Goal: Navigation & Orientation: Find specific page/section

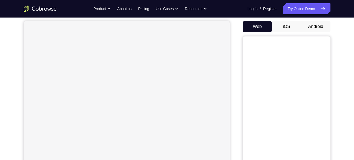
scroll to position [59, 0]
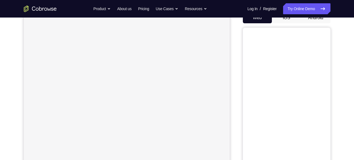
click at [315, 20] on button "Android" at bounding box center [315, 17] width 29 height 11
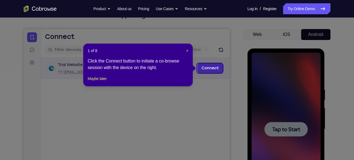
scroll to position [42, 0]
click at [187, 50] on span "×" at bounding box center [187, 51] width 2 height 4
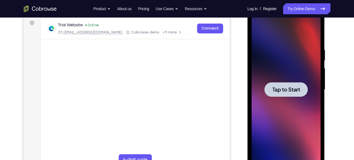
scroll to position [83, 0]
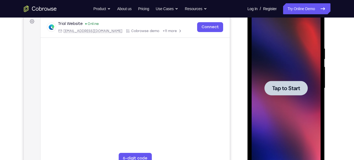
click at [309, 97] on div at bounding box center [286, 88] width 69 height 153
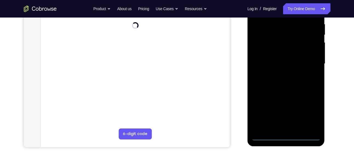
scroll to position [108, 0]
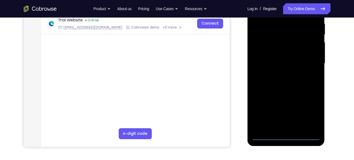
click at [286, 138] on div at bounding box center [286, 63] width 69 height 153
click at [313, 114] on div at bounding box center [286, 63] width 69 height 153
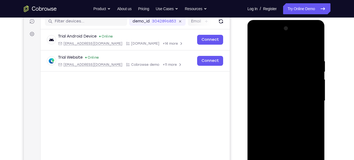
scroll to position [70, 0]
click at [262, 37] on div at bounding box center [286, 100] width 69 height 153
click at [309, 96] on div at bounding box center [286, 100] width 69 height 153
click at [279, 111] on div at bounding box center [286, 100] width 69 height 153
click at [263, 94] on div at bounding box center [286, 100] width 69 height 153
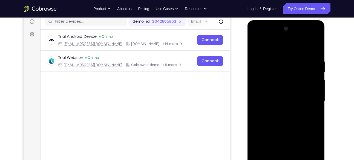
click at [265, 89] on div at bounding box center [286, 100] width 69 height 153
click at [271, 99] on div at bounding box center [286, 100] width 69 height 153
click at [275, 118] on div at bounding box center [286, 100] width 69 height 153
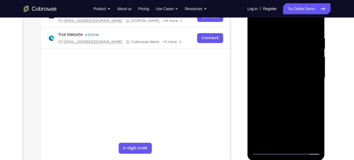
scroll to position [94, 0]
click at [280, 31] on div at bounding box center [286, 77] width 69 height 153
click at [300, 99] on div at bounding box center [286, 77] width 69 height 153
drag, startPoint x: 288, startPoint y: 27, endPoint x: 535, endPoint y: 4, distance: 248.6
click at [288, 7] on div at bounding box center [286, 77] width 69 height 153
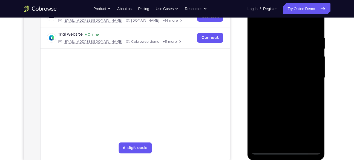
click at [280, 32] on div at bounding box center [286, 77] width 69 height 153
click at [314, 24] on div at bounding box center [286, 77] width 69 height 153
click at [311, 52] on div at bounding box center [286, 77] width 69 height 153
click at [314, 25] on div at bounding box center [286, 77] width 69 height 153
drag, startPoint x: 310, startPoint y: 39, endPoint x: 270, endPoint y: 43, distance: 40.4
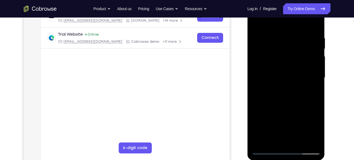
click at [270, 43] on div at bounding box center [286, 77] width 69 height 153
click at [271, 34] on div at bounding box center [286, 77] width 69 height 153
click at [315, 25] on div at bounding box center [286, 77] width 69 height 153
click at [298, 140] on div at bounding box center [286, 77] width 69 height 153
click at [288, 108] on div at bounding box center [286, 77] width 69 height 153
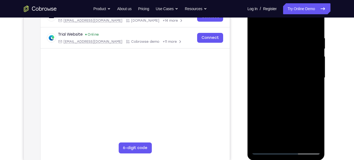
click at [280, 39] on div at bounding box center [286, 77] width 69 height 153
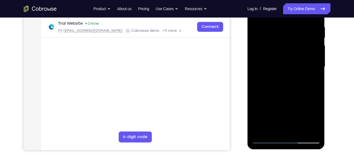
scroll to position [107, 0]
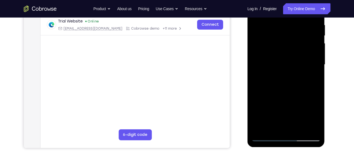
click at [274, 123] on div at bounding box center [286, 64] width 69 height 153
click at [272, 128] on div at bounding box center [286, 64] width 69 height 153
click at [300, 96] on div at bounding box center [286, 64] width 69 height 153
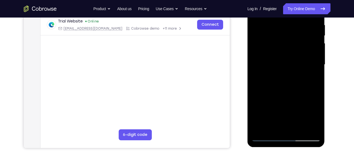
click at [300, 96] on div at bounding box center [286, 64] width 69 height 153
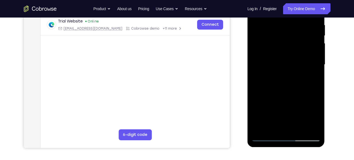
click at [300, 96] on div at bounding box center [286, 64] width 69 height 153
click at [313, 73] on div at bounding box center [286, 64] width 69 height 153
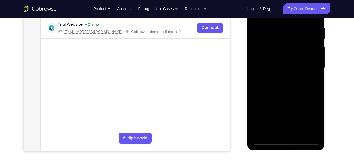
scroll to position [101, 0]
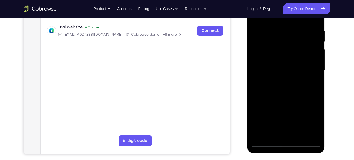
click at [266, 62] on div at bounding box center [286, 70] width 69 height 153
click at [266, 142] on div at bounding box center [286, 70] width 69 height 153
click at [286, 39] on div at bounding box center [286, 70] width 69 height 153
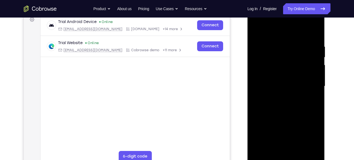
scroll to position [85, 0]
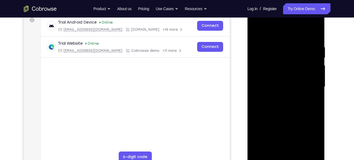
click at [315, 35] on div at bounding box center [286, 86] width 69 height 153
drag, startPoint x: 286, startPoint y: 127, endPoint x: 290, endPoint y: 63, distance: 63.7
click at [290, 63] on div at bounding box center [286, 86] width 69 height 153
drag, startPoint x: 298, startPoint y: 104, endPoint x: 297, endPoint y: 51, distance: 52.9
click at [297, 51] on div at bounding box center [286, 86] width 69 height 153
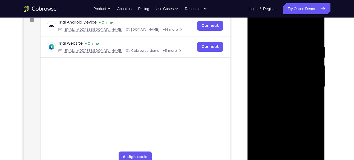
drag, startPoint x: 291, startPoint y: 107, endPoint x: 290, endPoint y: 51, distance: 55.6
click at [290, 51] on div at bounding box center [286, 86] width 69 height 153
drag, startPoint x: 284, startPoint y: 113, endPoint x: 280, endPoint y: 50, distance: 63.7
click at [280, 50] on div at bounding box center [286, 86] width 69 height 153
drag, startPoint x: 288, startPoint y: 73, endPoint x: 288, endPoint y: 21, distance: 52.0
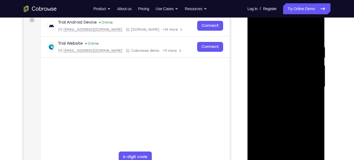
click at [288, 21] on div at bounding box center [286, 86] width 69 height 153
drag, startPoint x: 302, startPoint y: 59, endPoint x: 303, endPoint y: 2, distance: 57.3
click at [303, 6] on html "Online web based iOS Simulators and Android Emulators. Run iPhone, iPad, Mobile…" at bounding box center [287, 88] width 78 height 164
drag, startPoint x: 305, startPoint y: 65, endPoint x: 303, endPoint y: 22, distance: 43.6
click at [303, 22] on div at bounding box center [286, 86] width 69 height 153
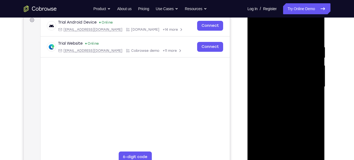
click at [319, 91] on div at bounding box center [286, 86] width 69 height 153
click at [315, 91] on div at bounding box center [286, 86] width 69 height 153
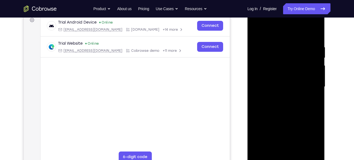
click at [315, 91] on div at bounding box center [286, 86] width 69 height 153
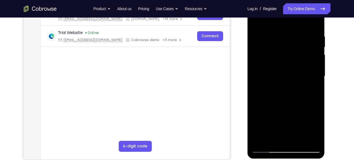
scroll to position [96, 0]
drag, startPoint x: 315, startPoint y: 80, endPoint x: 300, endPoint y: 21, distance: 60.8
click at [300, 21] on div at bounding box center [286, 75] width 69 height 153
drag, startPoint x: 288, startPoint y: 73, endPoint x: 276, endPoint y: 15, distance: 58.6
click at [276, 15] on div at bounding box center [286, 75] width 69 height 153
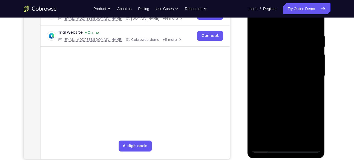
click at [315, 76] on div at bounding box center [286, 75] width 69 height 153
drag, startPoint x: 300, startPoint y: 95, endPoint x: 288, endPoint y: 19, distance: 76.9
click at [288, 19] on div at bounding box center [286, 75] width 69 height 153
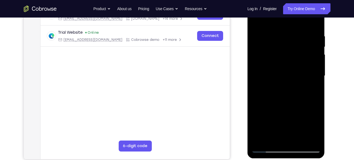
drag, startPoint x: 294, startPoint y: 90, endPoint x: 279, endPoint y: 9, distance: 82.3
click at [279, 9] on div at bounding box center [286, 75] width 69 height 153
drag, startPoint x: 282, startPoint y: 39, endPoint x: 283, endPoint y: 70, distance: 31.5
click at [283, 70] on div at bounding box center [286, 75] width 69 height 153
drag, startPoint x: 287, startPoint y: 106, endPoint x: 256, endPoint y: -7, distance: 117.9
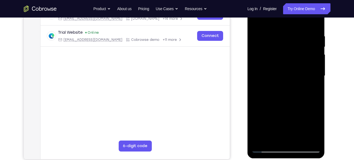
click at [256, 0] on html "Online web based iOS Simulators and Android Emulators. Run iPhone, iPad, Mobile…" at bounding box center [287, 77] width 78 height 164
click at [315, 73] on div at bounding box center [286, 75] width 69 height 153
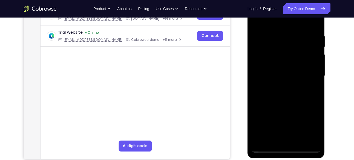
click at [315, 73] on div at bounding box center [286, 75] width 69 height 153
drag, startPoint x: 315, startPoint y: 73, endPoint x: 300, endPoint y: 12, distance: 63.0
click at [300, 12] on div at bounding box center [286, 75] width 69 height 153
drag, startPoint x: 303, startPoint y: 109, endPoint x: 295, endPoint y: 60, distance: 49.0
click at [295, 60] on div at bounding box center [286, 75] width 69 height 153
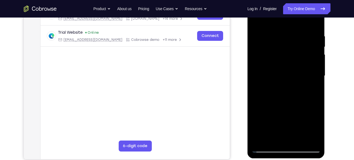
click at [316, 86] on div at bounding box center [286, 75] width 69 height 153
drag, startPoint x: 316, startPoint y: 86, endPoint x: 314, endPoint y: 29, distance: 56.4
click at [314, 29] on div at bounding box center [286, 75] width 69 height 153
drag, startPoint x: 302, startPoint y: 84, endPoint x: 291, endPoint y: 13, distance: 72.1
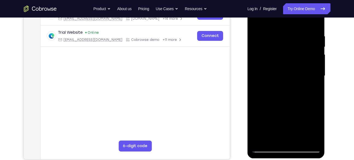
click at [291, 13] on div at bounding box center [286, 75] width 69 height 153
click at [316, 70] on div at bounding box center [286, 75] width 69 height 153
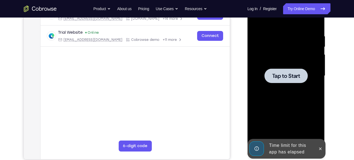
click at [276, 82] on div at bounding box center [286, 75] width 43 height 15
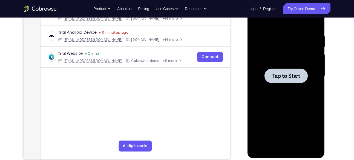
click at [291, 83] on div at bounding box center [286, 75] width 69 height 153
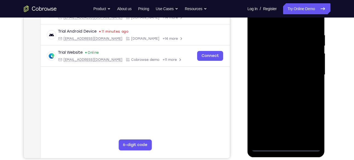
scroll to position [99, 0]
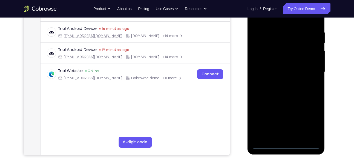
click at [286, 145] on div at bounding box center [286, 71] width 69 height 153
click at [312, 118] on div at bounding box center [286, 71] width 69 height 153
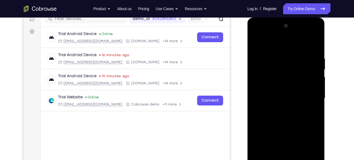
scroll to position [72, 0]
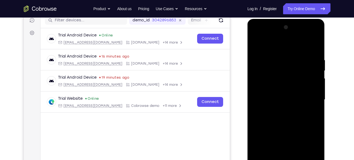
click at [268, 36] on div at bounding box center [286, 99] width 69 height 153
click at [304, 97] on div at bounding box center [286, 99] width 69 height 153
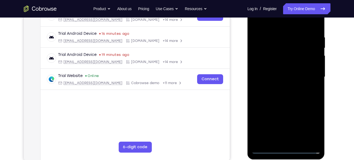
scroll to position [95, 0]
click at [292, 123] on div at bounding box center [286, 76] width 69 height 153
click at [279, 85] on div at bounding box center [286, 76] width 69 height 153
click at [282, 69] on div at bounding box center [286, 76] width 69 height 153
click at [279, 64] on div at bounding box center [286, 76] width 69 height 153
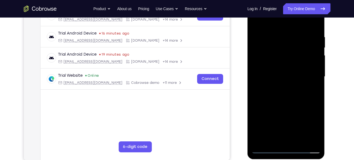
click at [275, 76] on div at bounding box center [286, 76] width 69 height 153
click at [285, 98] on div at bounding box center [286, 76] width 69 height 153
click at [282, 35] on div at bounding box center [286, 76] width 69 height 153
drag, startPoint x: 295, startPoint y: 24, endPoint x: 295, endPoint y: 7, distance: 16.7
click at [295, 7] on div at bounding box center [286, 76] width 69 height 153
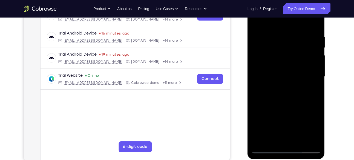
click at [314, 23] on div at bounding box center [286, 76] width 69 height 153
click at [315, 139] on div at bounding box center [286, 76] width 69 height 153
click at [314, 140] on div at bounding box center [286, 76] width 69 height 153
click at [259, 74] on div at bounding box center [286, 76] width 69 height 153
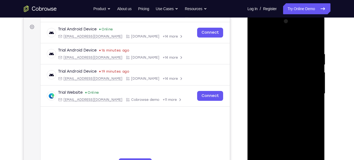
scroll to position [78, 0]
click at [315, 70] on div at bounding box center [286, 93] width 69 height 153
click at [315, 76] on div at bounding box center [286, 93] width 69 height 153
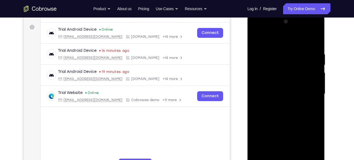
click at [312, 68] on div at bounding box center [286, 93] width 69 height 153
click at [316, 79] on div at bounding box center [286, 93] width 69 height 153
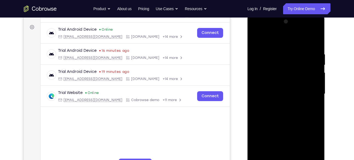
click at [316, 79] on div at bounding box center [286, 93] width 69 height 153
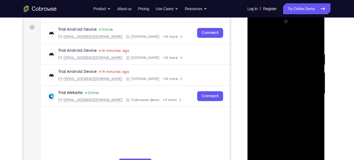
click at [316, 79] on div at bounding box center [286, 93] width 69 height 153
click at [313, 68] on div at bounding box center [286, 93] width 69 height 153
click at [258, 67] on div at bounding box center [286, 93] width 69 height 153
click at [310, 62] on div at bounding box center [286, 93] width 69 height 153
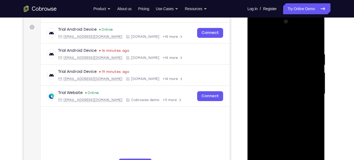
click at [310, 62] on div at bounding box center [286, 93] width 69 height 153
click at [261, 73] on div at bounding box center [286, 93] width 69 height 153
click at [311, 61] on div at bounding box center [286, 93] width 69 height 153
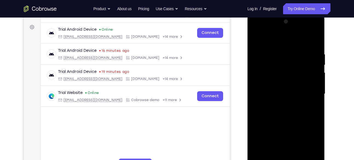
click at [316, 70] on div at bounding box center [286, 93] width 69 height 153
click at [261, 91] on div at bounding box center [286, 93] width 69 height 153
click at [316, 67] on div at bounding box center [286, 93] width 69 height 153
click at [264, 75] on div at bounding box center [286, 93] width 69 height 153
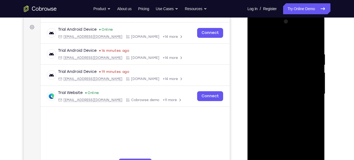
click at [314, 65] on div at bounding box center [286, 93] width 69 height 153
click at [314, 63] on div at bounding box center [286, 93] width 69 height 153
click at [313, 70] on div at bounding box center [286, 93] width 69 height 153
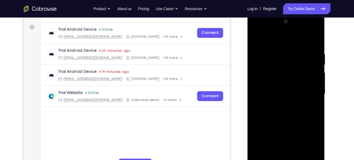
click at [261, 74] on div at bounding box center [286, 93] width 69 height 153
click at [314, 69] on div at bounding box center [286, 93] width 69 height 153
click at [312, 70] on div at bounding box center [286, 93] width 69 height 153
click at [308, 72] on div at bounding box center [286, 93] width 69 height 153
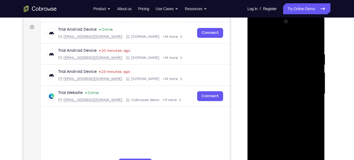
click at [312, 71] on div at bounding box center [286, 93] width 69 height 153
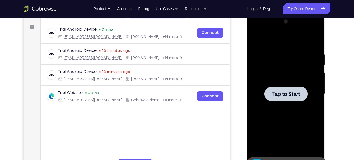
click at [274, 88] on div at bounding box center [286, 94] width 43 height 15
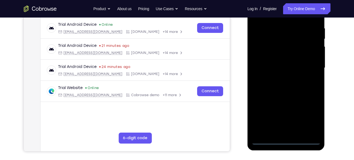
scroll to position [104, 0]
click at [290, 141] on div at bounding box center [286, 67] width 69 height 153
click at [310, 113] on div at bounding box center [286, 67] width 69 height 153
drag, startPoint x: 310, startPoint y: 113, endPoint x: 292, endPoint y: 93, distance: 27.4
click at [292, 93] on div at bounding box center [286, 67] width 69 height 153
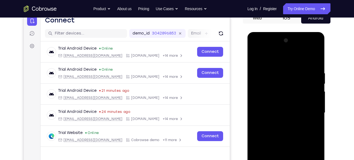
scroll to position [58, 0]
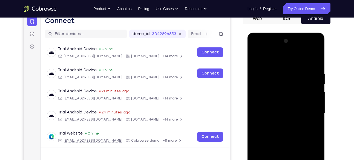
click at [265, 51] on div at bounding box center [286, 113] width 69 height 153
click at [311, 110] on div at bounding box center [286, 113] width 69 height 153
click at [283, 124] on div at bounding box center [286, 113] width 69 height 153
click at [283, 107] on div at bounding box center [286, 113] width 69 height 153
click at [283, 104] on div at bounding box center [286, 113] width 69 height 153
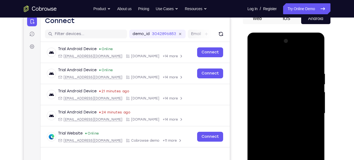
click at [277, 112] on div at bounding box center [286, 113] width 69 height 153
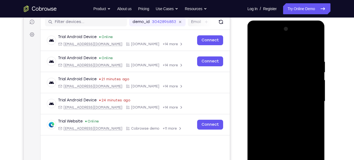
scroll to position [70, 0]
click at [316, 54] on div at bounding box center [286, 100] width 69 height 153
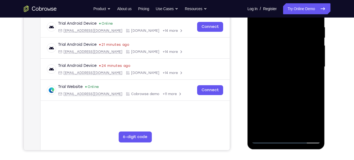
scroll to position [105, 0]
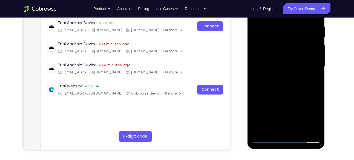
click at [313, 130] on div at bounding box center [286, 66] width 69 height 153
click at [261, 64] on div at bounding box center [286, 66] width 69 height 153
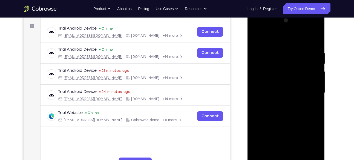
scroll to position [78, 0]
click at [311, 72] on div at bounding box center [286, 92] width 69 height 153
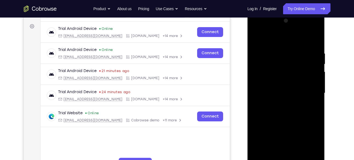
click at [311, 72] on div at bounding box center [286, 92] width 69 height 153
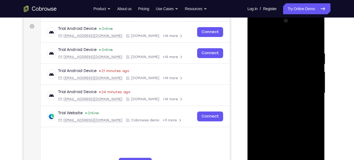
click at [311, 72] on div at bounding box center [286, 92] width 69 height 153
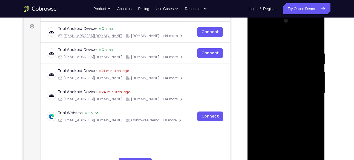
click at [311, 72] on div at bounding box center [286, 92] width 69 height 153
click at [310, 74] on div at bounding box center [286, 92] width 69 height 153
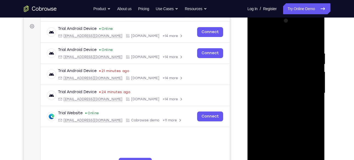
click at [310, 74] on div at bounding box center [286, 92] width 69 height 153
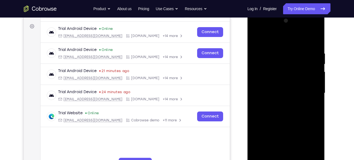
click at [310, 74] on div at bounding box center [286, 92] width 69 height 153
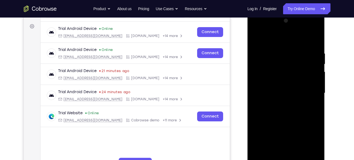
click at [310, 74] on div at bounding box center [286, 92] width 69 height 153
click at [256, 84] on div at bounding box center [286, 92] width 69 height 153
click at [303, 91] on div at bounding box center [286, 92] width 69 height 153
click at [261, 96] on div at bounding box center [286, 92] width 69 height 153
click at [306, 79] on div at bounding box center [286, 92] width 69 height 153
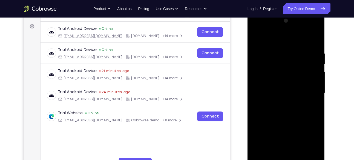
click at [259, 94] on div at bounding box center [286, 92] width 69 height 153
click at [310, 70] on div at bounding box center [286, 92] width 69 height 153
click at [262, 70] on div at bounding box center [286, 92] width 69 height 153
click at [260, 87] on div at bounding box center [286, 92] width 69 height 153
click at [318, 71] on div at bounding box center [286, 92] width 69 height 153
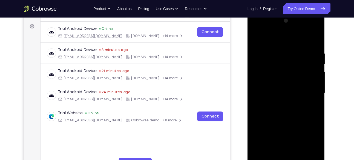
click at [318, 71] on div at bounding box center [286, 92] width 69 height 153
click at [264, 78] on div at bounding box center [286, 92] width 69 height 153
click at [309, 64] on div at bounding box center [286, 92] width 69 height 153
click at [260, 65] on div at bounding box center [286, 92] width 69 height 153
click at [312, 58] on div at bounding box center [286, 92] width 69 height 153
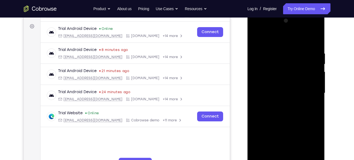
click at [314, 34] on div at bounding box center [286, 92] width 69 height 153
drag, startPoint x: 302, startPoint y: 58, endPoint x: 310, endPoint y: 69, distance: 13.9
click at [310, 69] on div at bounding box center [286, 92] width 69 height 153
click at [260, 80] on div at bounding box center [286, 92] width 69 height 153
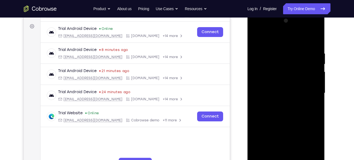
click at [313, 77] on div at bounding box center [286, 92] width 69 height 153
click at [313, 48] on div at bounding box center [286, 92] width 69 height 153
click at [307, 64] on div at bounding box center [286, 92] width 69 height 153
click at [313, 78] on div at bounding box center [286, 92] width 69 height 153
click at [313, 76] on div at bounding box center [286, 92] width 69 height 153
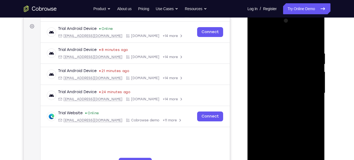
click at [313, 76] on div at bounding box center [286, 92] width 69 height 153
drag, startPoint x: 310, startPoint y: 116, endPoint x: 308, endPoint y: 108, distance: 7.8
click at [308, 108] on div at bounding box center [286, 92] width 69 height 153
click at [311, 75] on div at bounding box center [286, 92] width 69 height 153
click at [317, 22] on div at bounding box center [286, 92] width 69 height 153
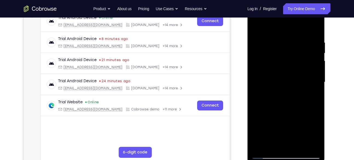
scroll to position [90, 0]
drag, startPoint x: 273, startPoint y: 113, endPoint x: 276, endPoint y: 38, distance: 75.1
click at [276, 38] on div at bounding box center [286, 81] width 69 height 153
drag, startPoint x: 290, startPoint y: 79, endPoint x: 280, endPoint y: 10, distance: 69.2
click at [280, 10] on div at bounding box center [286, 81] width 69 height 153
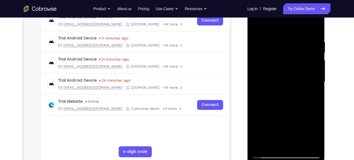
drag, startPoint x: 298, startPoint y: 80, endPoint x: 297, endPoint y: 29, distance: 51.5
click at [297, 29] on div at bounding box center [286, 81] width 69 height 153
drag, startPoint x: 290, startPoint y: 84, endPoint x: 294, endPoint y: 34, distance: 49.7
click at [294, 34] on div at bounding box center [286, 81] width 69 height 153
drag, startPoint x: 288, startPoint y: 82, endPoint x: 294, endPoint y: 123, distance: 41.5
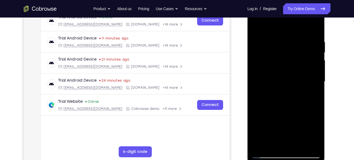
click at [294, 123] on div at bounding box center [286, 81] width 69 height 153
drag, startPoint x: 287, startPoint y: 81, endPoint x: 295, endPoint y: 115, distance: 35.7
click at [295, 115] on div at bounding box center [286, 81] width 69 height 153
drag, startPoint x: 290, startPoint y: 89, endPoint x: 295, endPoint y: 119, distance: 30.2
click at [295, 119] on div at bounding box center [286, 81] width 69 height 153
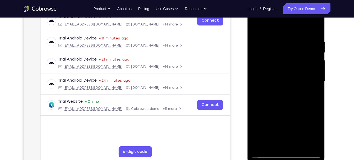
drag, startPoint x: 283, startPoint y: 93, endPoint x: 286, endPoint y: 123, distance: 29.8
click at [286, 123] on div at bounding box center [286, 81] width 69 height 153
drag, startPoint x: 286, startPoint y: 84, endPoint x: 311, endPoint y: 129, distance: 51.3
click at [311, 129] on div at bounding box center [286, 81] width 69 height 153
drag, startPoint x: 285, startPoint y: 101, endPoint x: 286, endPoint y: 58, distance: 43.3
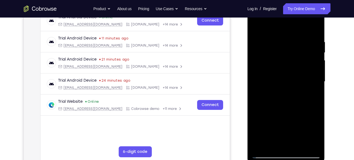
click at [286, 58] on div at bounding box center [286, 81] width 69 height 153
drag, startPoint x: 286, startPoint y: 81, endPoint x: 286, endPoint y: 65, distance: 15.3
click at [286, 65] on div at bounding box center [286, 81] width 69 height 153
drag, startPoint x: 289, startPoint y: 97, endPoint x: 292, endPoint y: 55, distance: 42.3
click at [292, 55] on div at bounding box center [286, 81] width 69 height 153
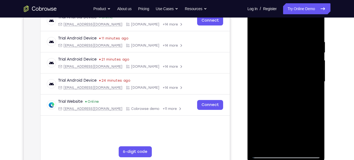
drag, startPoint x: 294, startPoint y: 67, endPoint x: 295, endPoint y: 98, distance: 30.4
click at [295, 98] on div at bounding box center [286, 81] width 69 height 153
click at [305, 58] on div at bounding box center [286, 81] width 69 height 153
click at [316, 51] on div at bounding box center [286, 81] width 69 height 153
click at [318, 1] on div at bounding box center [287, 1] width 78 height 0
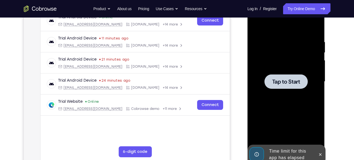
click at [289, 91] on div at bounding box center [286, 81] width 69 height 153
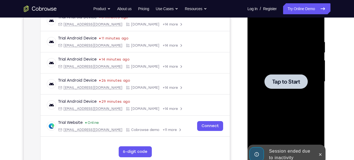
click at [282, 58] on div at bounding box center [286, 81] width 69 height 153
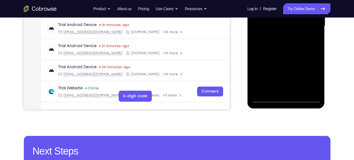
scroll to position [148, 0]
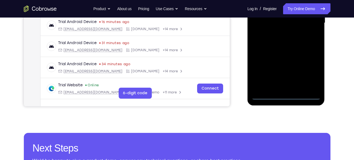
click at [285, 96] on div at bounding box center [286, 22] width 69 height 153
click at [309, 72] on div at bounding box center [286, 22] width 69 height 153
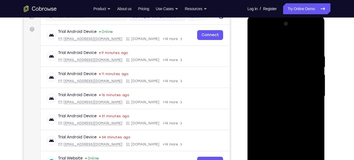
scroll to position [75, 0]
click at [272, 31] on div at bounding box center [286, 96] width 69 height 153
click at [307, 93] on div at bounding box center [286, 96] width 69 height 153
click at [282, 107] on div at bounding box center [286, 96] width 69 height 153
click at [274, 90] on div at bounding box center [286, 96] width 69 height 153
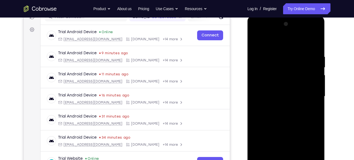
click at [272, 86] on div at bounding box center [286, 96] width 69 height 153
click at [267, 94] on div at bounding box center [286, 96] width 69 height 153
click at [285, 116] on div at bounding box center [286, 96] width 69 height 153
click at [285, 111] on div at bounding box center [286, 96] width 69 height 153
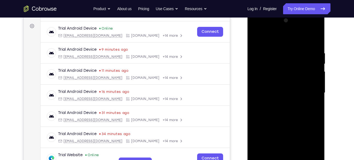
scroll to position [82, 0]
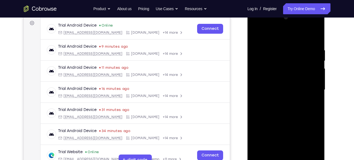
click at [279, 46] on div at bounding box center [286, 89] width 69 height 153
click at [318, 41] on div at bounding box center [286, 89] width 69 height 153
click at [279, 44] on div at bounding box center [286, 89] width 69 height 153
click at [308, 83] on div at bounding box center [286, 89] width 69 height 153
click at [317, 78] on div at bounding box center [286, 89] width 69 height 153
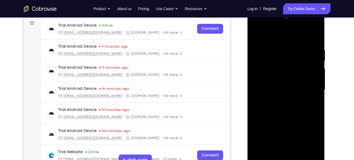
click at [317, 78] on div at bounding box center [286, 89] width 69 height 153
click at [319, 80] on div at bounding box center [286, 89] width 69 height 153
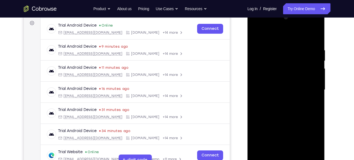
click at [319, 80] on div at bounding box center [286, 89] width 69 height 153
click at [315, 75] on div at bounding box center [286, 89] width 69 height 153
click at [314, 36] on div at bounding box center [286, 89] width 69 height 153
drag, startPoint x: 295, startPoint y: 62, endPoint x: 294, endPoint y: 15, distance: 47.7
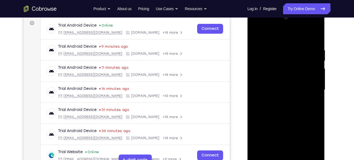
click at [294, 15] on div at bounding box center [286, 89] width 69 height 153
drag, startPoint x: 294, startPoint y: 111, endPoint x: 292, endPoint y: 56, distance: 55.3
click at [292, 56] on div at bounding box center [286, 89] width 69 height 153
drag, startPoint x: 294, startPoint y: 111, endPoint x: 289, endPoint y: 38, distance: 73.3
click at [289, 38] on div at bounding box center [286, 89] width 69 height 153
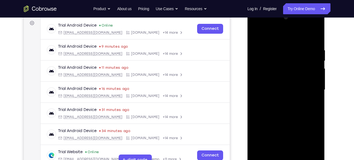
drag, startPoint x: 292, startPoint y: 129, endPoint x: 280, endPoint y: 33, distance: 96.6
click at [280, 33] on div at bounding box center [286, 89] width 69 height 153
drag, startPoint x: 296, startPoint y: 124, endPoint x: 292, endPoint y: 51, distance: 73.0
click at [292, 51] on div at bounding box center [286, 89] width 69 height 153
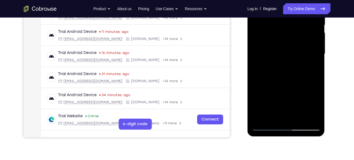
scroll to position [118, 0]
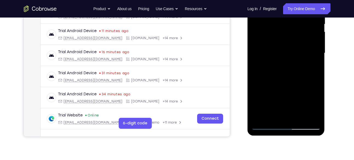
drag, startPoint x: 283, startPoint y: 22, endPoint x: 283, endPoint y: 41, distance: 18.4
click at [283, 41] on div at bounding box center [286, 52] width 69 height 153
drag, startPoint x: 304, startPoint y: 64, endPoint x: 305, endPoint y: 44, distance: 20.3
click at [305, 44] on div at bounding box center [286, 52] width 69 height 153
drag, startPoint x: 305, startPoint y: 44, endPoint x: 303, endPoint y: 31, distance: 12.5
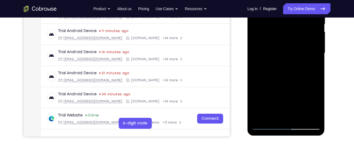
click at [303, 31] on div at bounding box center [286, 52] width 69 height 153
click at [318, 56] on div at bounding box center [286, 52] width 69 height 153
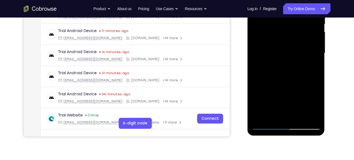
click at [318, 56] on div at bounding box center [286, 52] width 69 height 153
click at [316, 116] on div at bounding box center [286, 52] width 69 height 153
click at [313, 117] on div at bounding box center [286, 52] width 69 height 153
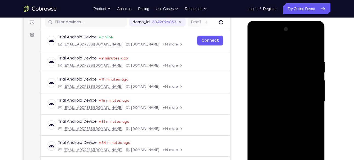
scroll to position [69, 0]
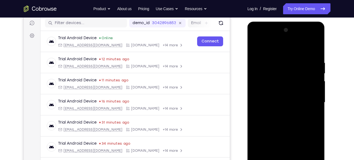
click at [258, 81] on div at bounding box center [286, 102] width 69 height 153
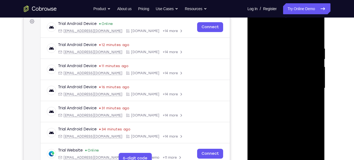
scroll to position [81, 0]
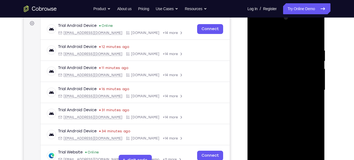
click at [314, 71] on div at bounding box center [286, 89] width 69 height 153
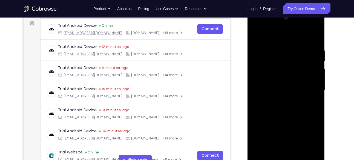
click at [314, 71] on div at bounding box center [286, 89] width 69 height 153
click at [311, 71] on div at bounding box center [286, 89] width 69 height 153
click at [317, 73] on div at bounding box center [286, 89] width 69 height 153
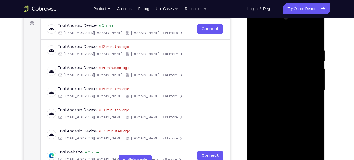
click at [317, 73] on div at bounding box center [286, 89] width 69 height 153
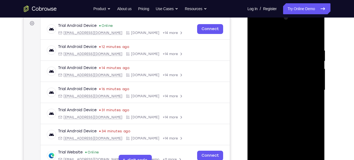
click at [317, 73] on div at bounding box center [286, 89] width 69 height 153
click at [306, 74] on div at bounding box center [286, 89] width 69 height 153
click at [317, 70] on div at bounding box center [286, 89] width 69 height 153
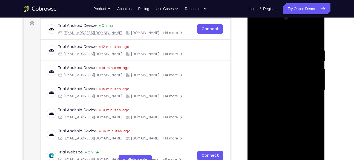
click at [309, 68] on div at bounding box center [286, 89] width 69 height 153
click at [313, 71] on div at bounding box center [286, 89] width 69 height 153
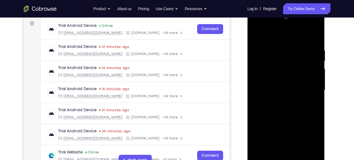
click at [313, 71] on div at bounding box center [286, 89] width 69 height 153
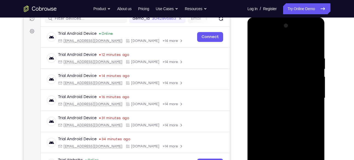
scroll to position [74, 0]
click at [315, 74] on div at bounding box center [286, 97] width 69 height 153
click at [256, 83] on div at bounding box center [286, 97] width 69 height 153
click at [313, 74] on div at bounding box center [286, 97] width 69 height 153
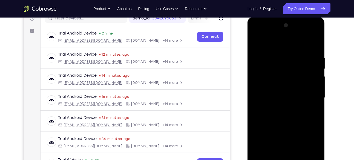
click at [313, 74] on div at bounding box center [286, 97] width 69 height 153
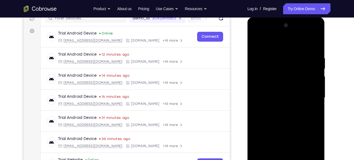
click at [313, 74] on div at bounding box center [286, 97] width 69 height 153
click at [315, 26] on div at bounding box center [286, 97] width 69 height 153
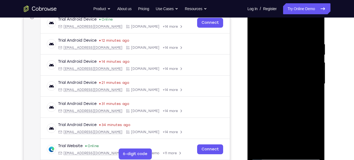
scroll to position [88, 0]
click at [301, 151] on div at bounding box center [286, 83] width 69 height 153
click at [286, 112] on div at bounding box center [286, 83] width 69 height 153
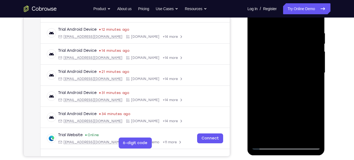
scroll to position [72, 0]
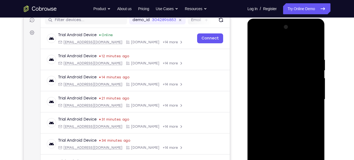
click at [257, 42] on div at bounding box center [286, 99] width 69 height 153
drag, startPoint x: 282, startPoint y: 75, endPoint x: 282, endPoint y: 66, distance: 9.0
click at [282, 66] on div at bounding box center [286, 99] width 69 height 153
drag, startPoint x: 273, startPoint y: 102, endPoint x: 289, endPoint y: 31, distance: 72.7
click at [289, 31] on div at bounding box center [286, 99] width 69 height 153
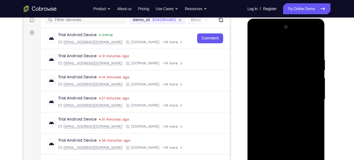
drag, startPoint x: 298, startPoint y: 106, endPoint x: 305, endPoint y: 42, distance: 64.1
click at [305, 42] on div at bounding box center [286, 99] width 69 height 153
drag, startPoint x: 314, startPoint y: 115, endPoint x: 313, endPoint y: 47, distance: 67.6
click at [313, 47] on div at bounding box center [286, 99] width 69 height 153
drag, startPoint x: 302, startPoint y: 107, endPoint x: 292, endPoint y: 20, distance: 87.4
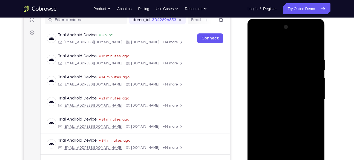
click at [292, 20] on div at bounding box center [287, 100] width 78 height 163
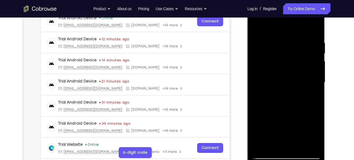
scroll to position [90, 0]
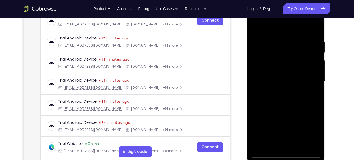
click at [261, 146] on div at bounding box center [286, 81] width 69 height 153
click at [261, 145] on div at bounding box center [286, 81] width 69 height 153
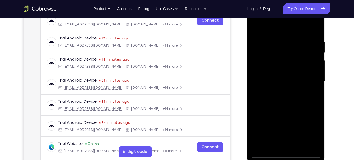
drag, startPoint x: 292, startPoint y: 42, endPoint x: 303, endPoint y: 157, distance: 115.8
click at [303, 157] on div at bounding box center [286, 81] width 69 height 153
